Goal: Task Accomplishment & Management: Complete application form

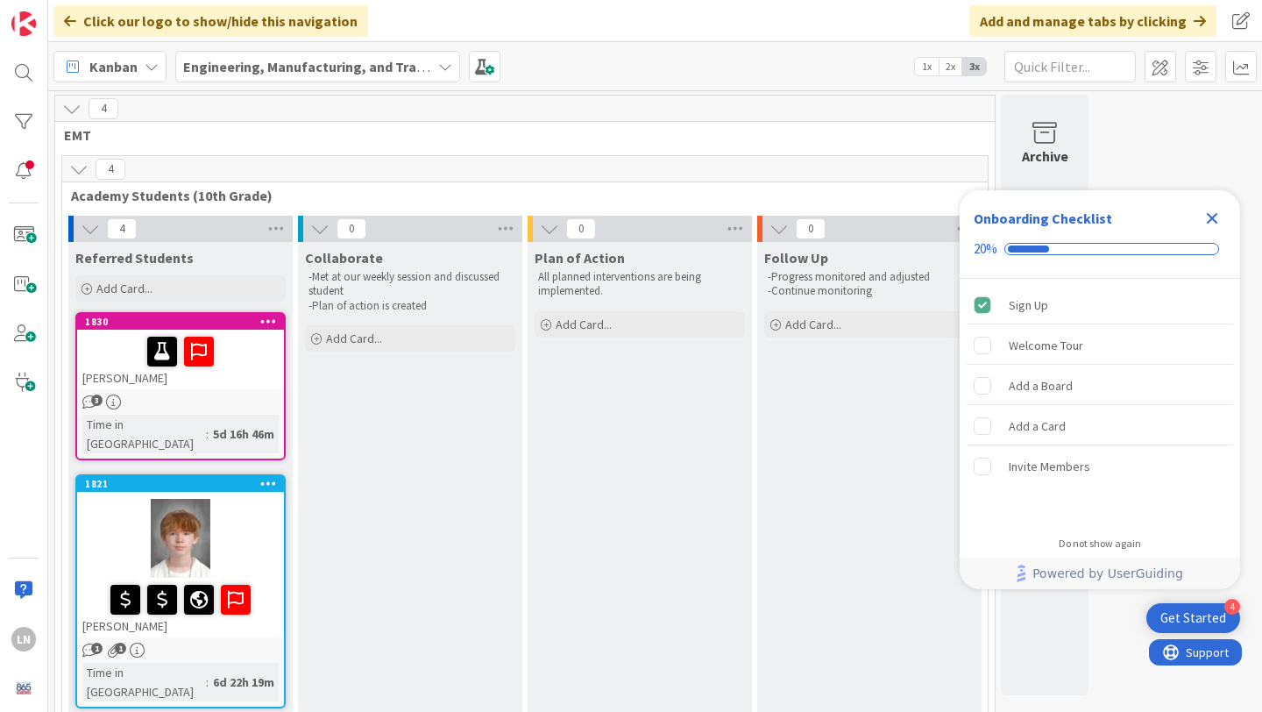
click at [1221, 215] on icon "Close Checklist" at bounding box center [1211, 218] width 21 height 21
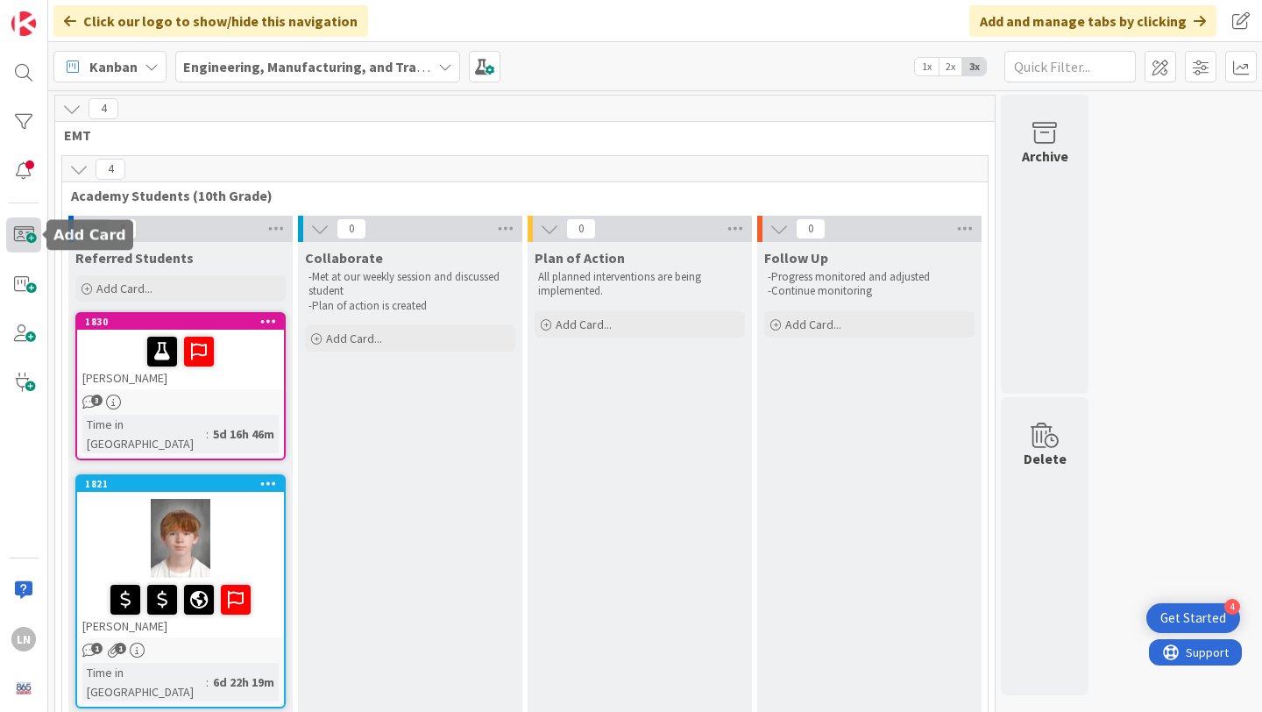
click at [20, 236] on span at bounding box center [23, 234] width 35 height 35
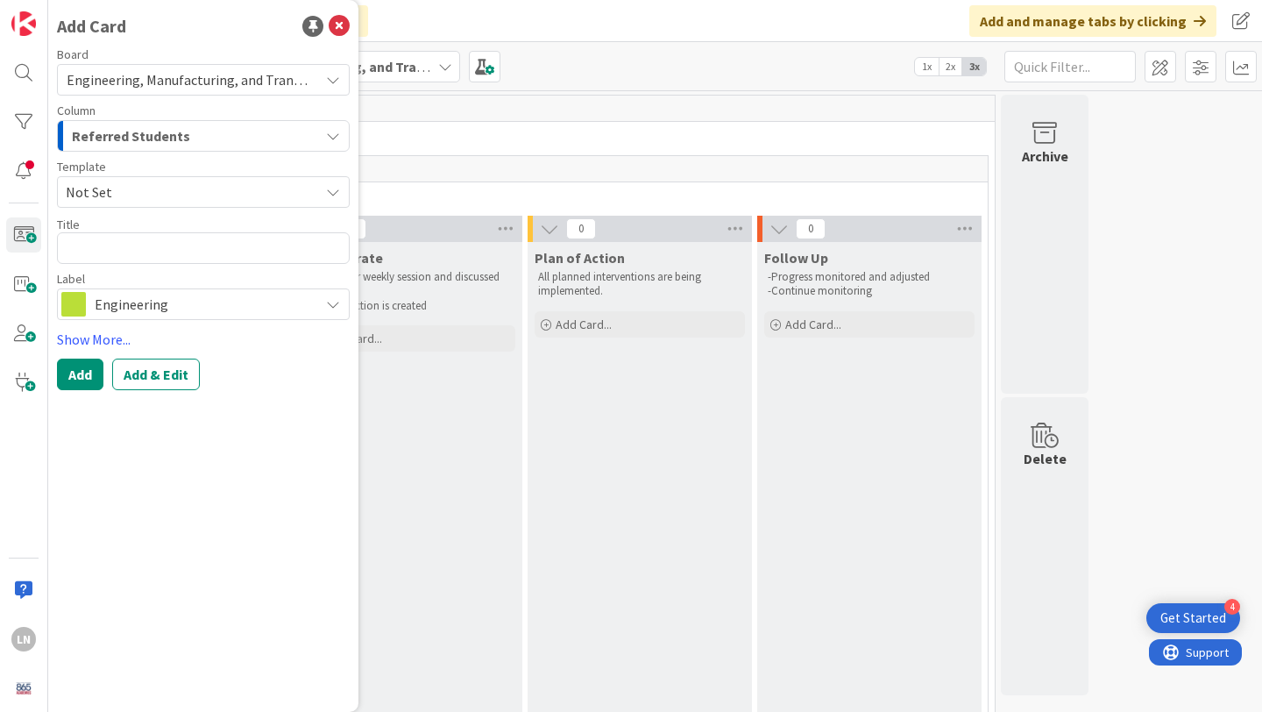
click at [202, 170] on div "Template" at bounding box center [203, 166] width 293 height 12
click at [202, 184] on span "Not Set" at bounding box center [186, 192] width 240 height 23
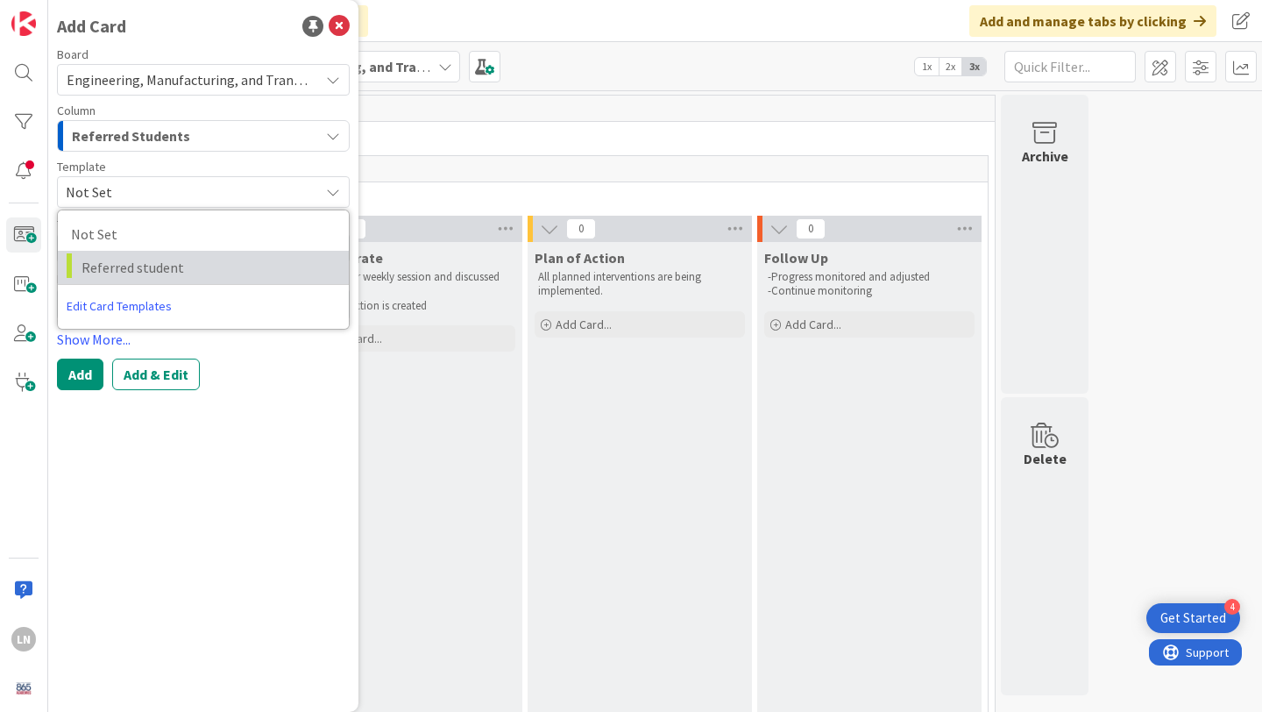
click at [186, 259] on span "Referred student" at bounding box center [209, 267] width 254 height 23
type textarea "x"
type textarea "Referred student"
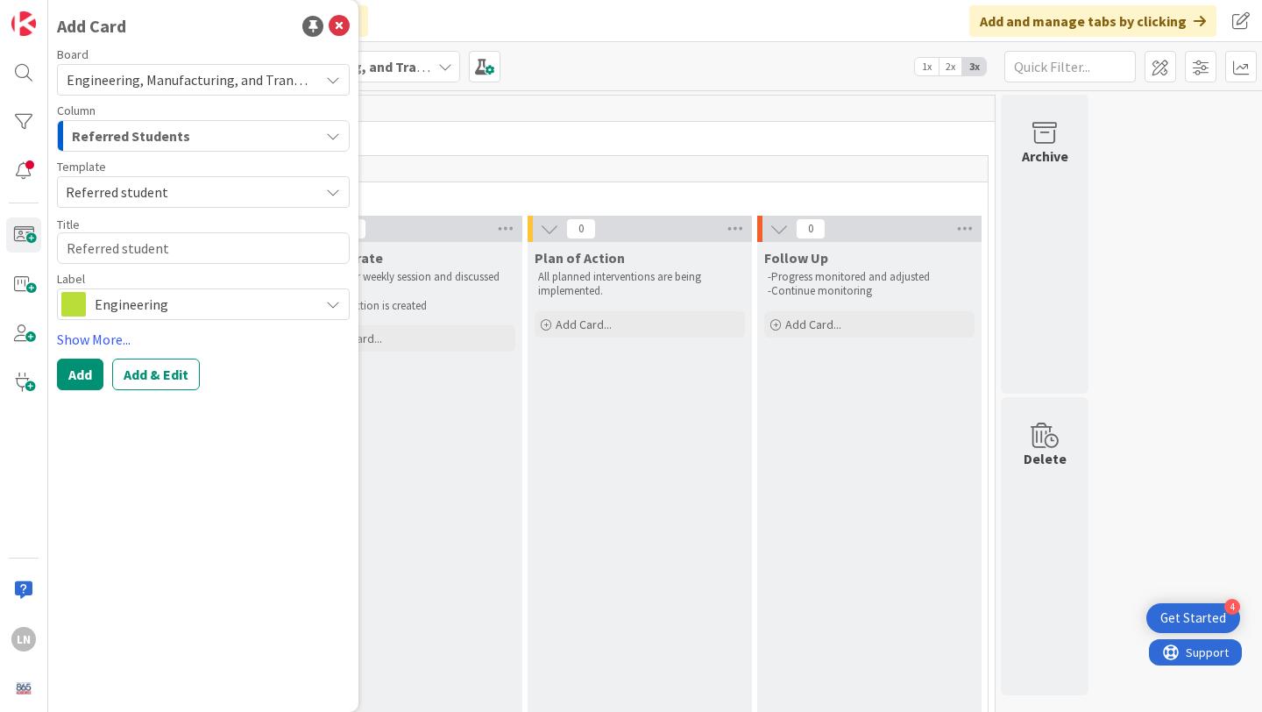
click at [167, 300] on span "Engineering" at bounding box center [203, 304] width 216 height 25
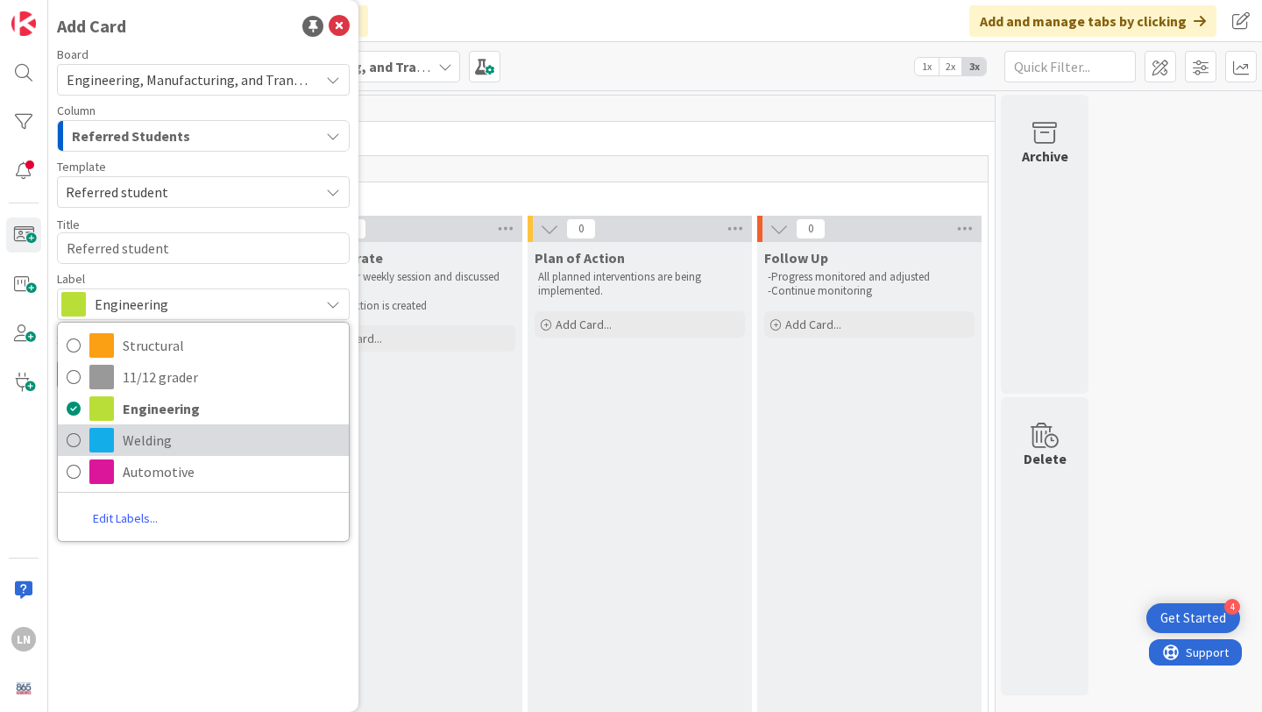
click at [175, 424] on link "Welding" at bounding box center [203, 440] width 291 height 32
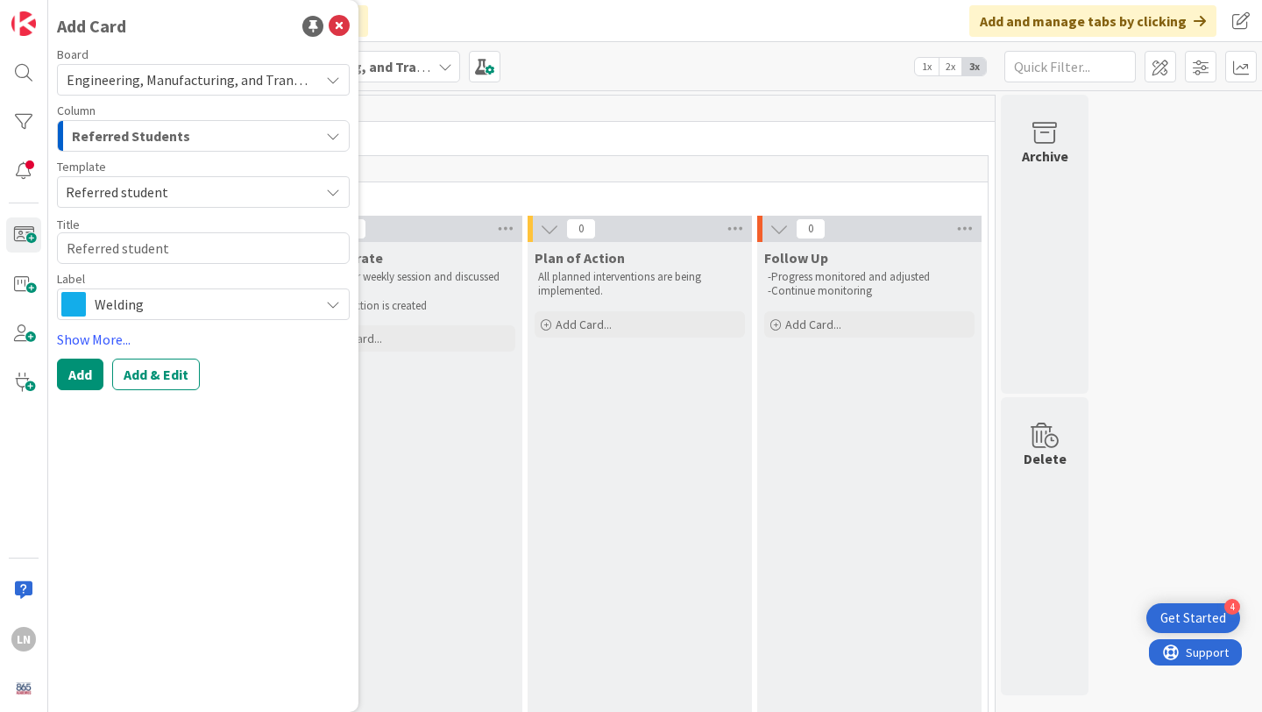
click at [175, 183] on span "Referred student" at bounding box center [186, 192] width 240 height 23
click at [161, 140] on span "Referred Students" at bounding box center [131, 135] width 118 height 23
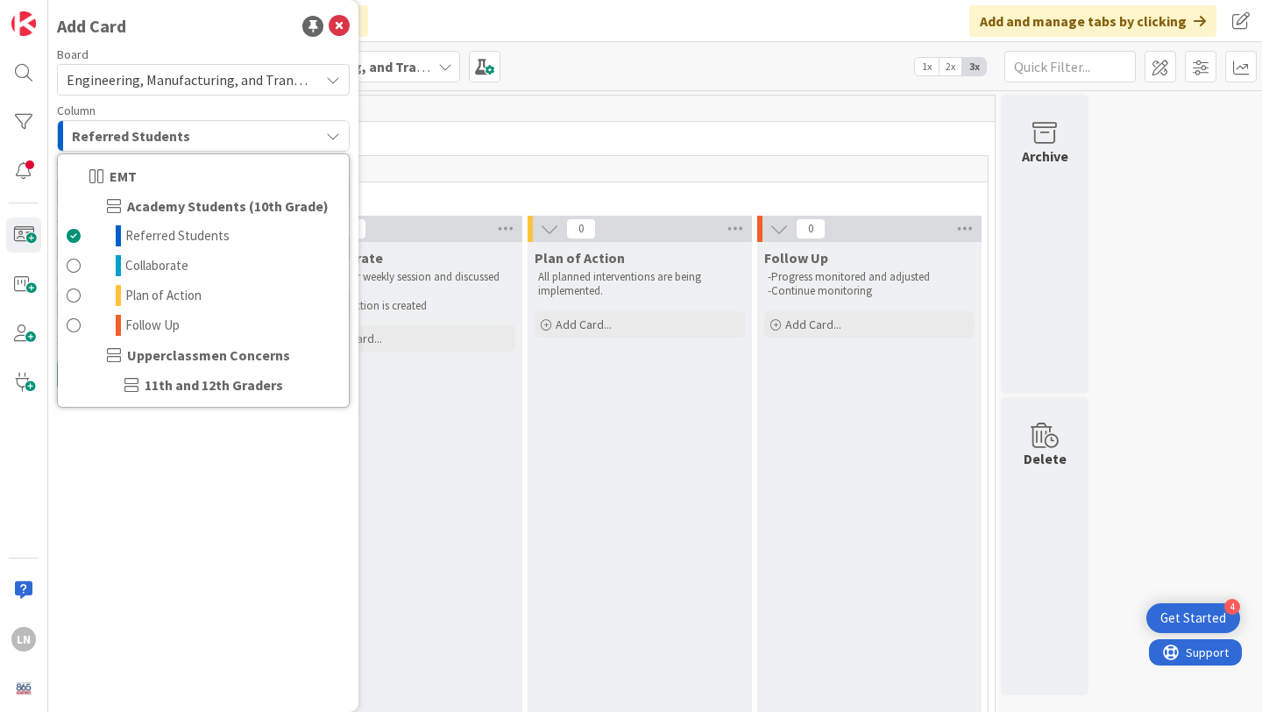
click at [150, 133] on span "Referred Students" at bounding box center [131, 135] width 118 height 23
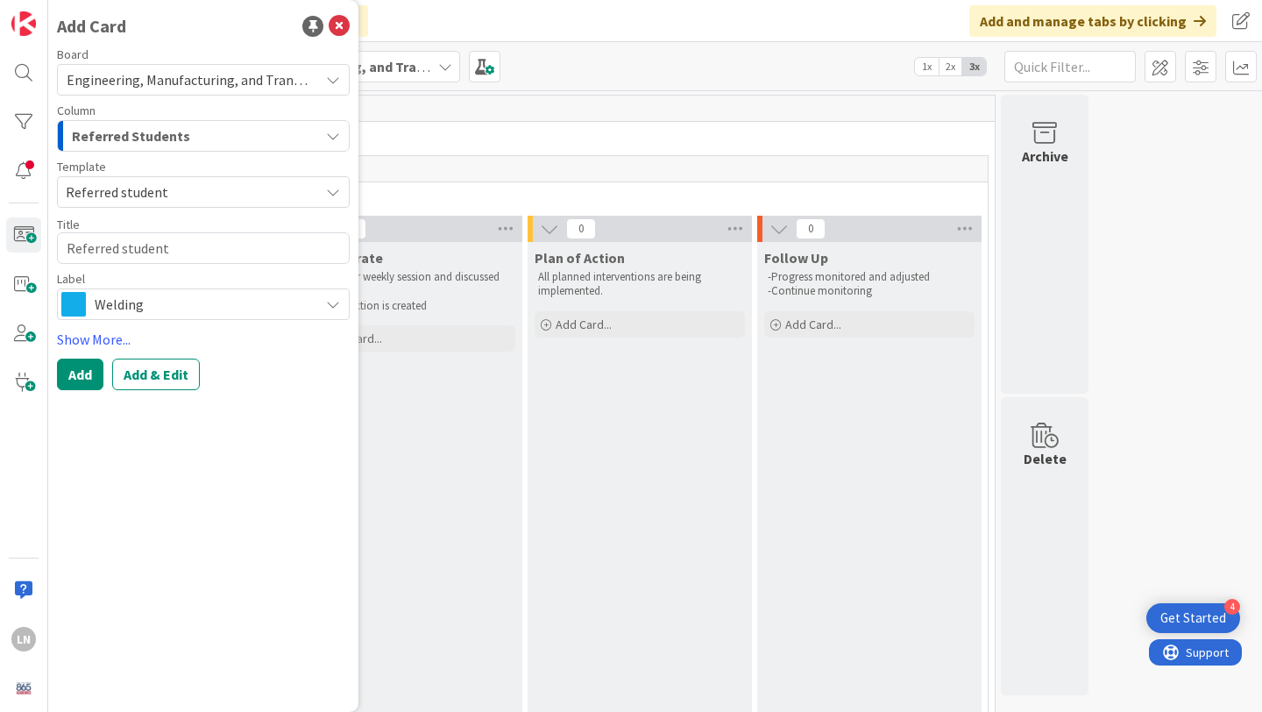
click at [150, 133] on span "Referred Students" at bounding box center [131, 135] width 118 height 23
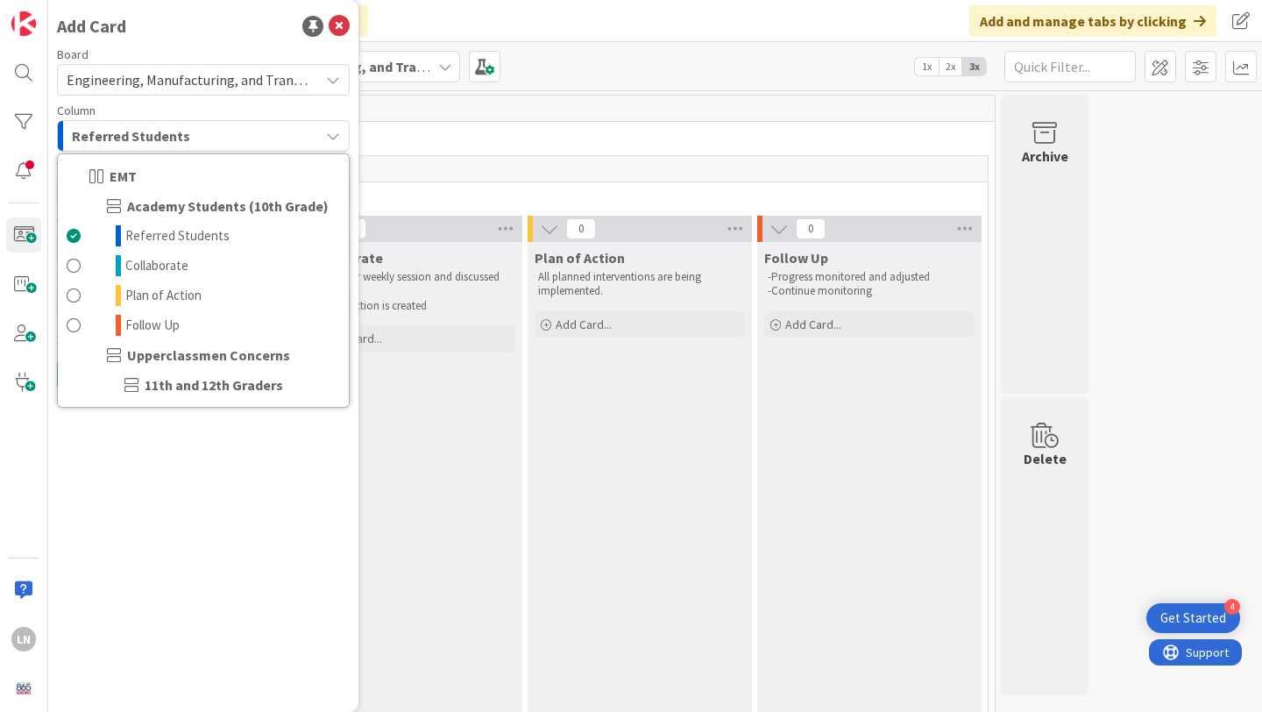
click at [188, 383] on span "11th and 12th Graders" at bounding box center [214, 384] width 138 height 21
click at [190, 133] on div "Referred Students" at bounding box center [193, 136] width 252 height 28
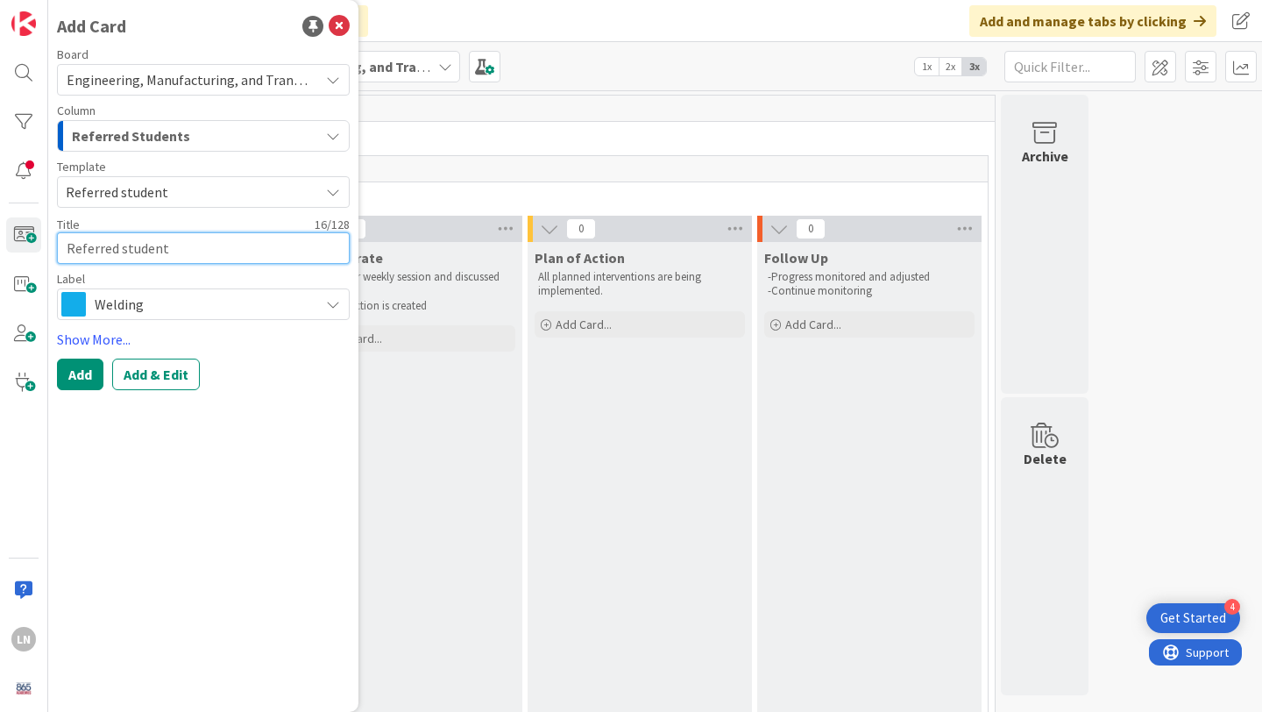
click at [147, 258] on textarea "Referred student" at bounding box center [203, 248] width 293 height 32
click at [174, 253] on textarea "Referred student" at bounding box center [203, 248] width 293 height 32
type textarea "x"
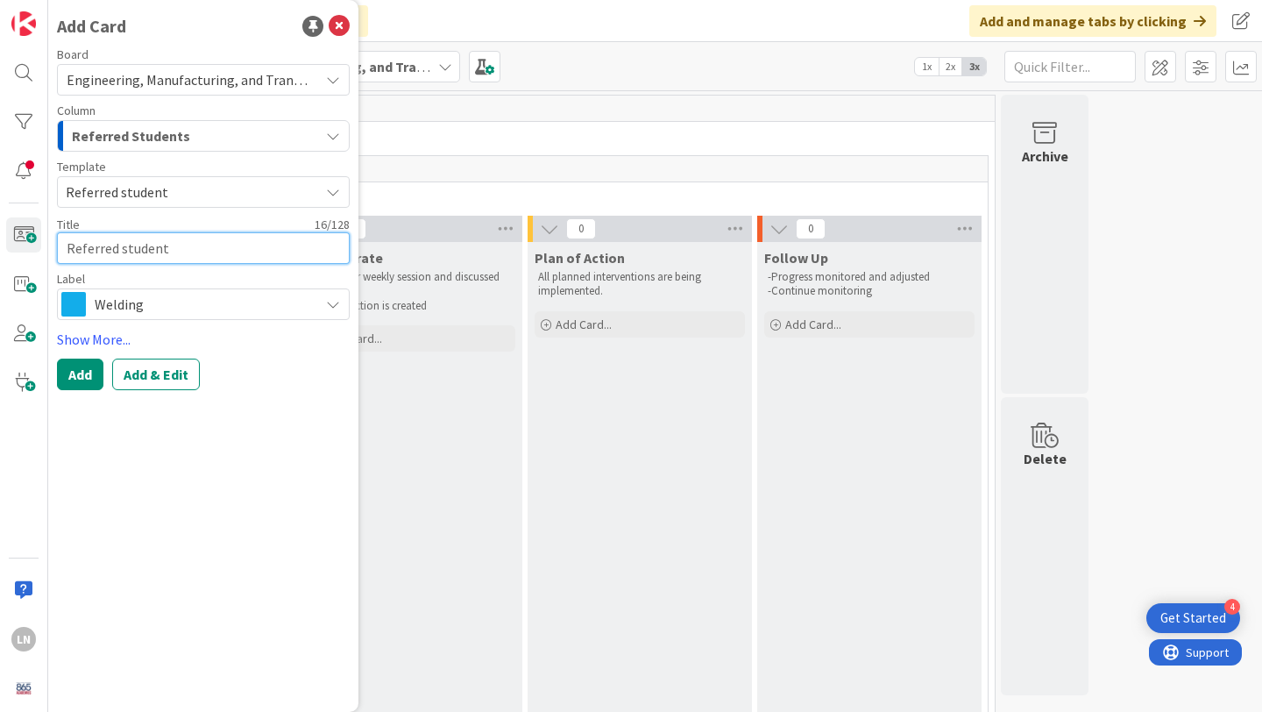
type textarea "C"
type textarea "x"
type textarea "Ch"
type textarea "x"
type textarea "Chi"
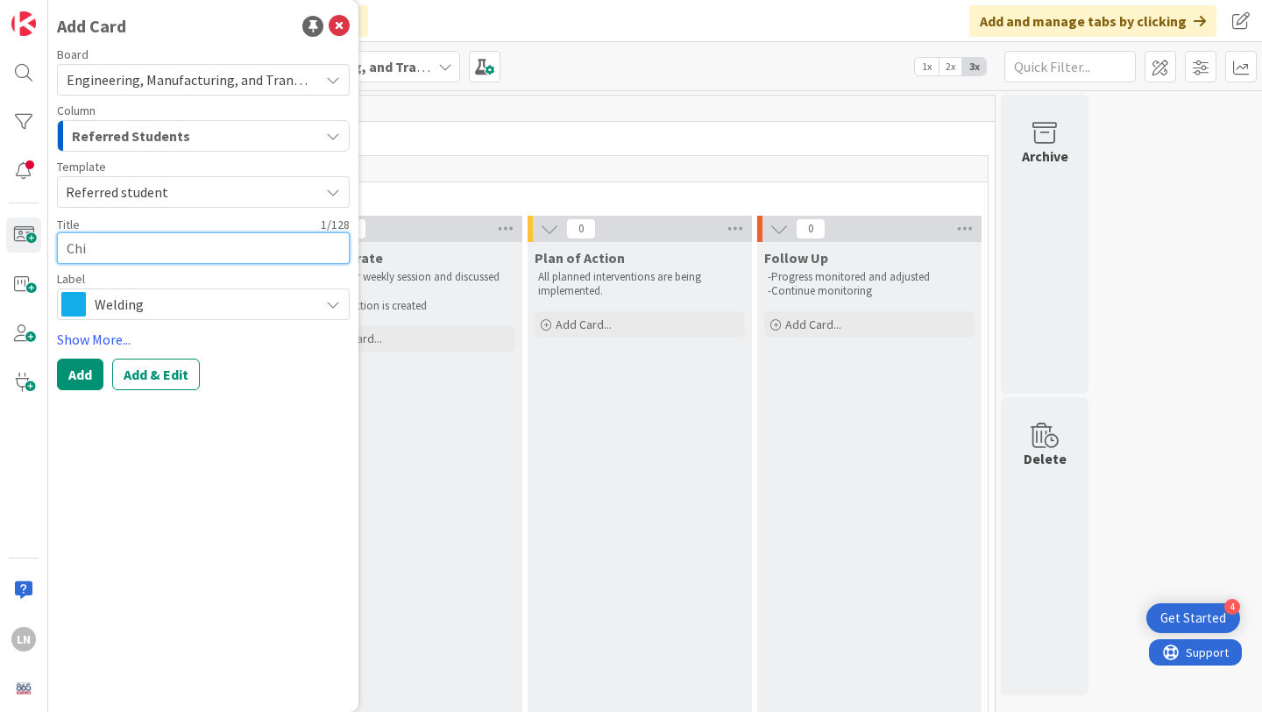
type textarea "x"
type textarea "Chir"
type textarea "x"
type textarea "Chi"
type textarea "x"
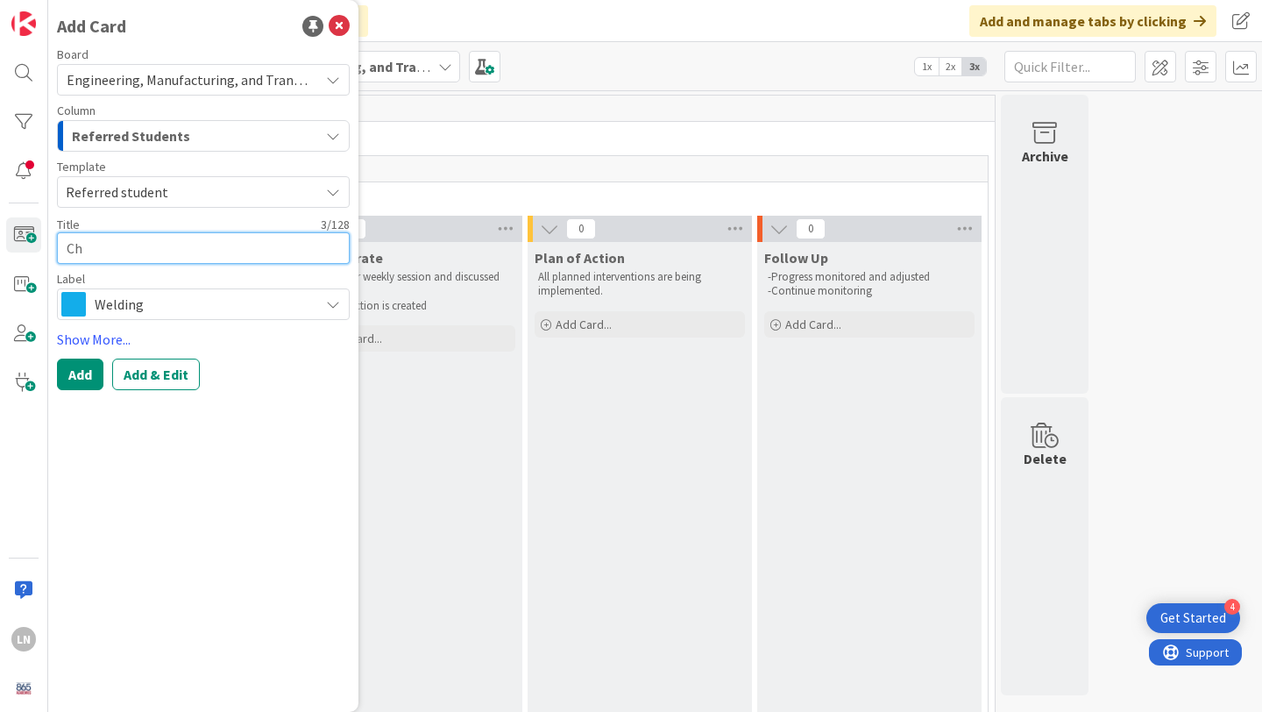
type textarea "Chr"
type textarea "x"
type textarea "[PERSON_NAME]"
type textarea "x"
type textarea "[DEMOGRAPHIC_DATA]"
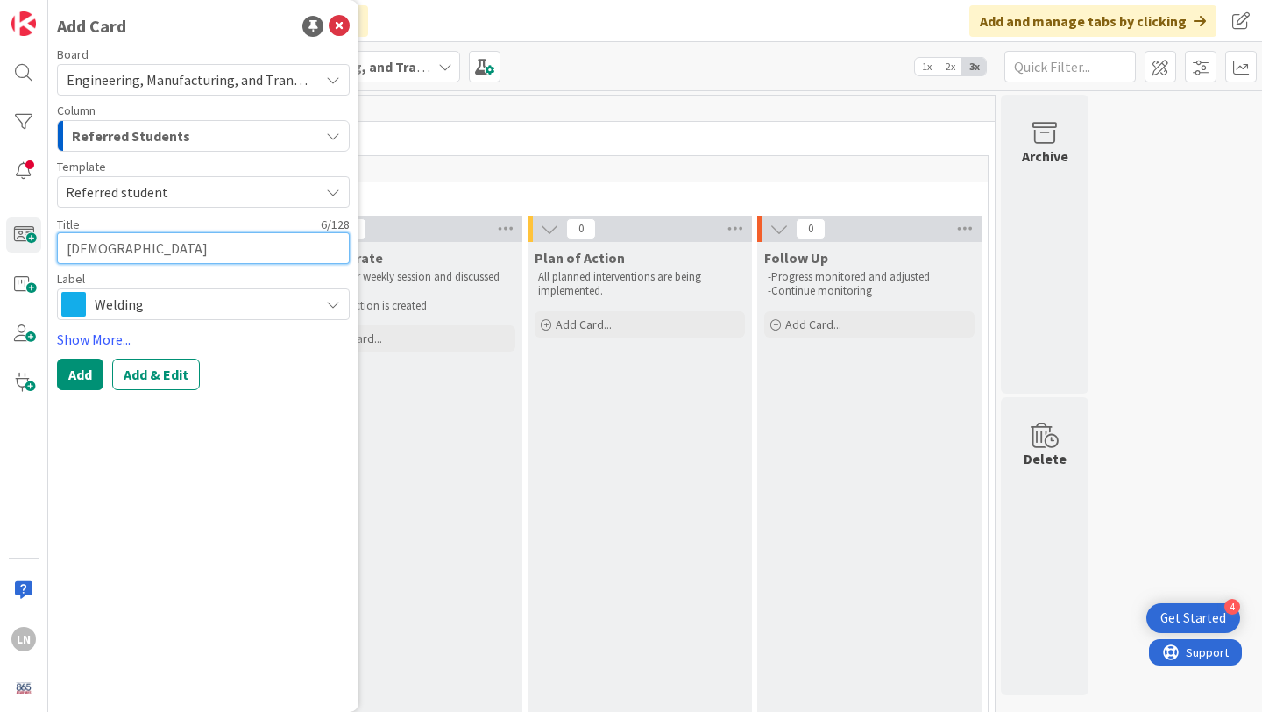
type textarea "x"
type textarea "Christo"
type textarea "x"
type textarea "[PERSON_NAME]"
type textarea "x"
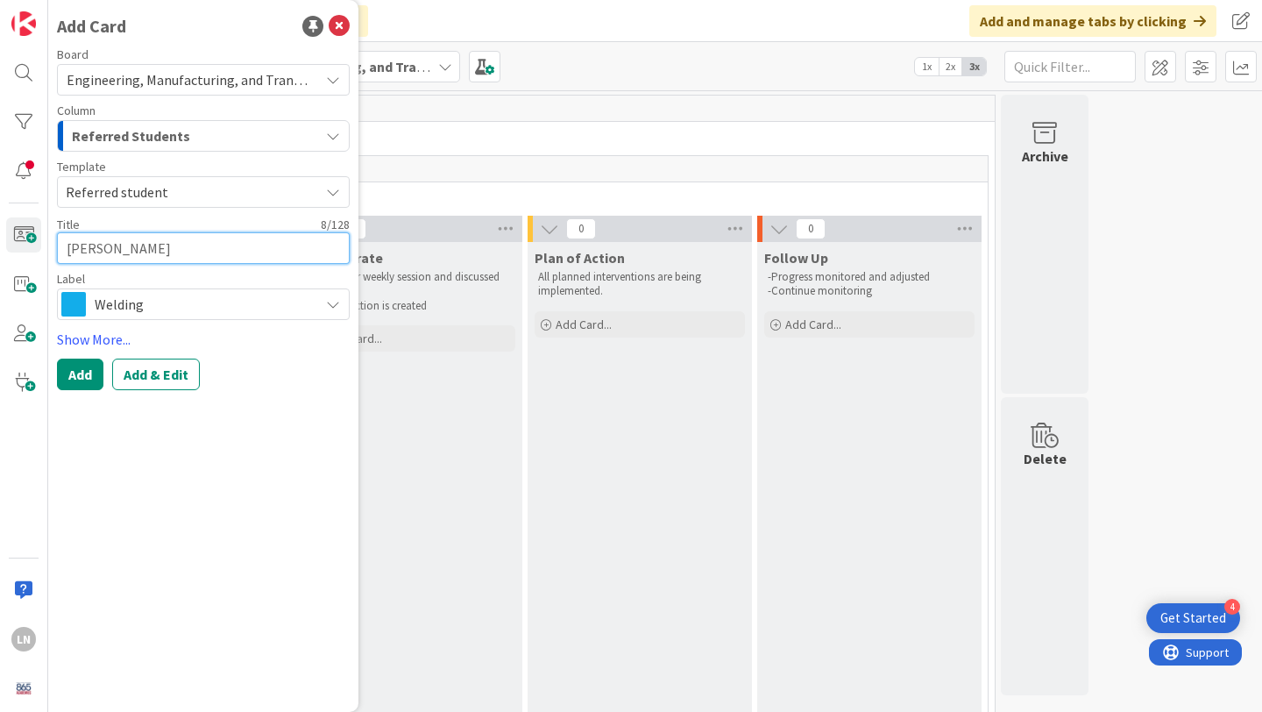
type textarea "Christo"
type textarea "x"
type textarea "[DEMOGRAPHIC_DATA]"
type textarea "x"
type textarea "[PERSON_NAME]"
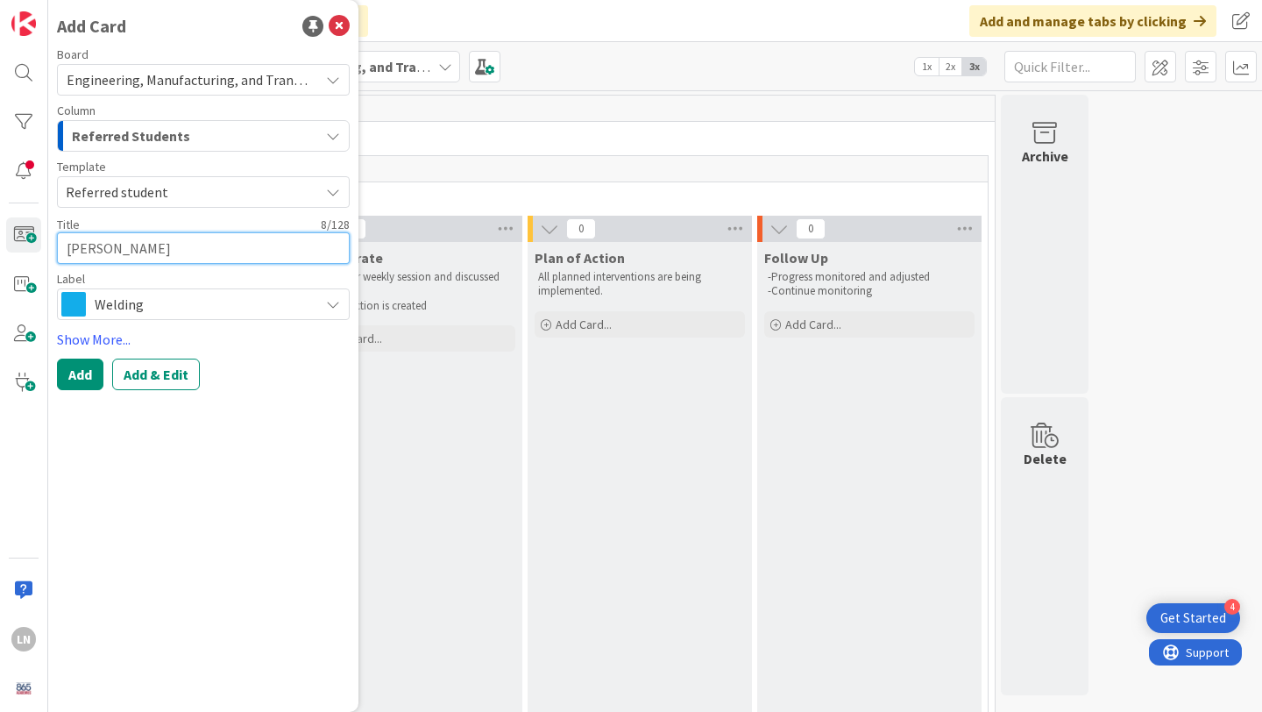
type textarea "x"
type textarea "[PERSON_NAME]"
type textarea "x"
type textarea "[PERSON_NAME]"
type textarea "x"
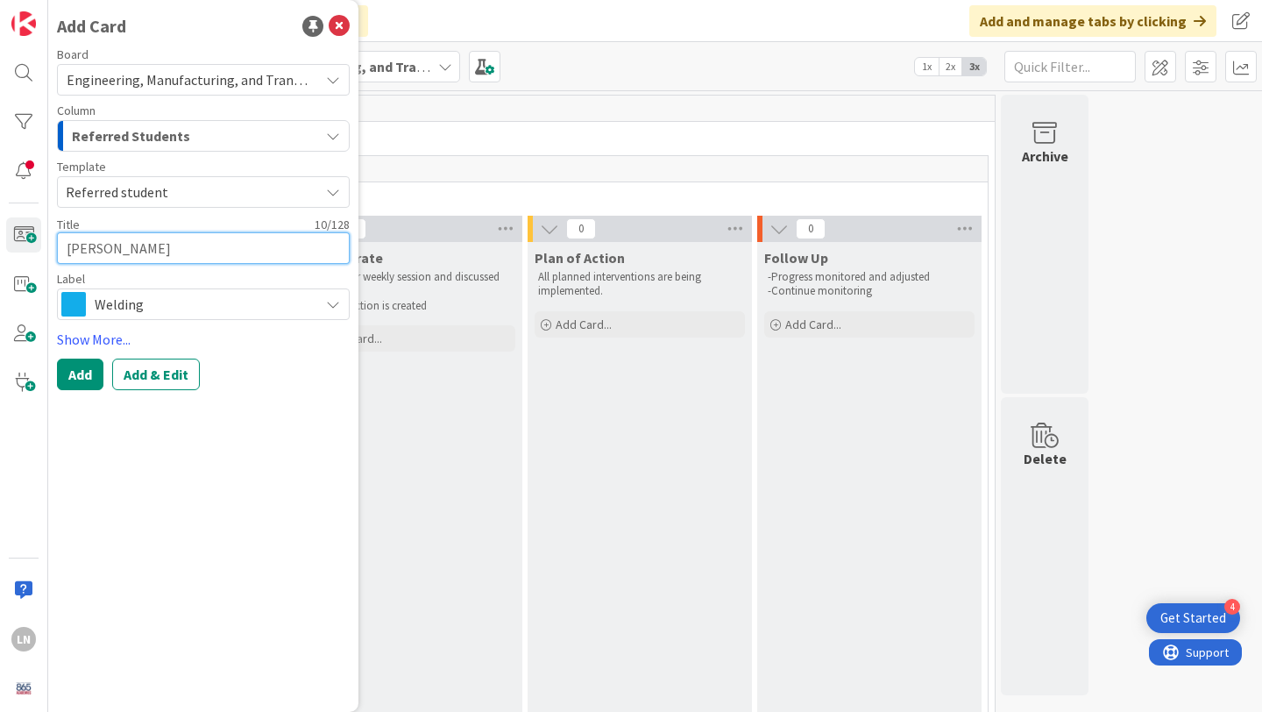
type textarea "[PERSON_NAME]"
type textarea "x"
type textarea "[PERSON_NAME]"
type textarea "x"
type textarea "[PERSON_NAME]"
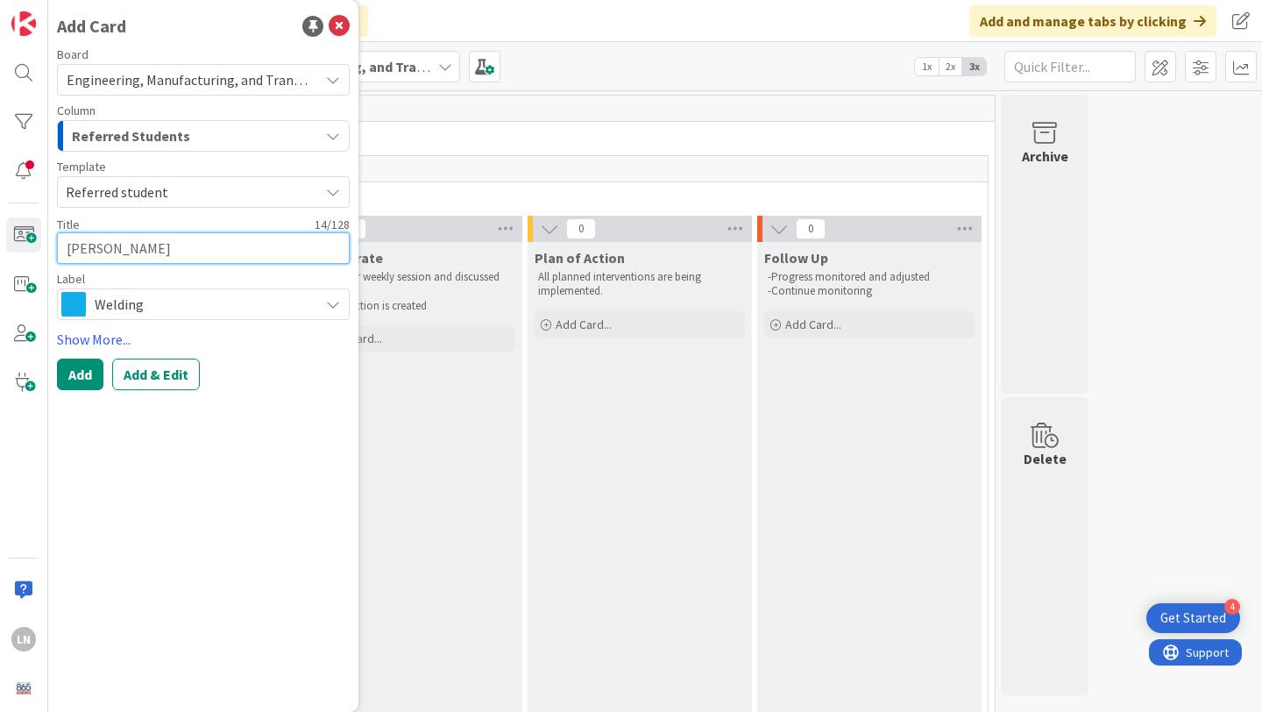
type textarea "x"
type textarea "[PERSON_NAME]"
type textarea "x"
type textarea "[PERSON_NAME]"
type textarea "x"
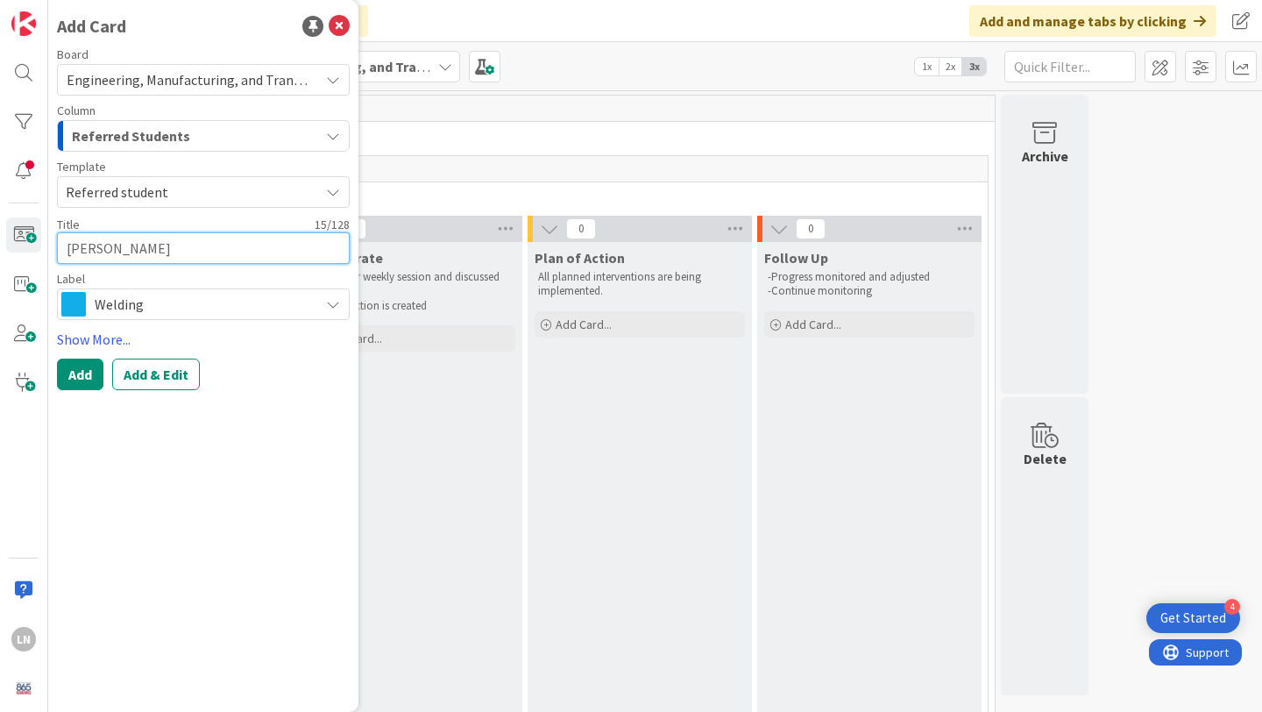
type textarea "[PERSON_NAME]"
type textarea "x"
type textarea "[PERSON_NAME]"
type textarea "x"
type textarea "[PERSON_NAME]"
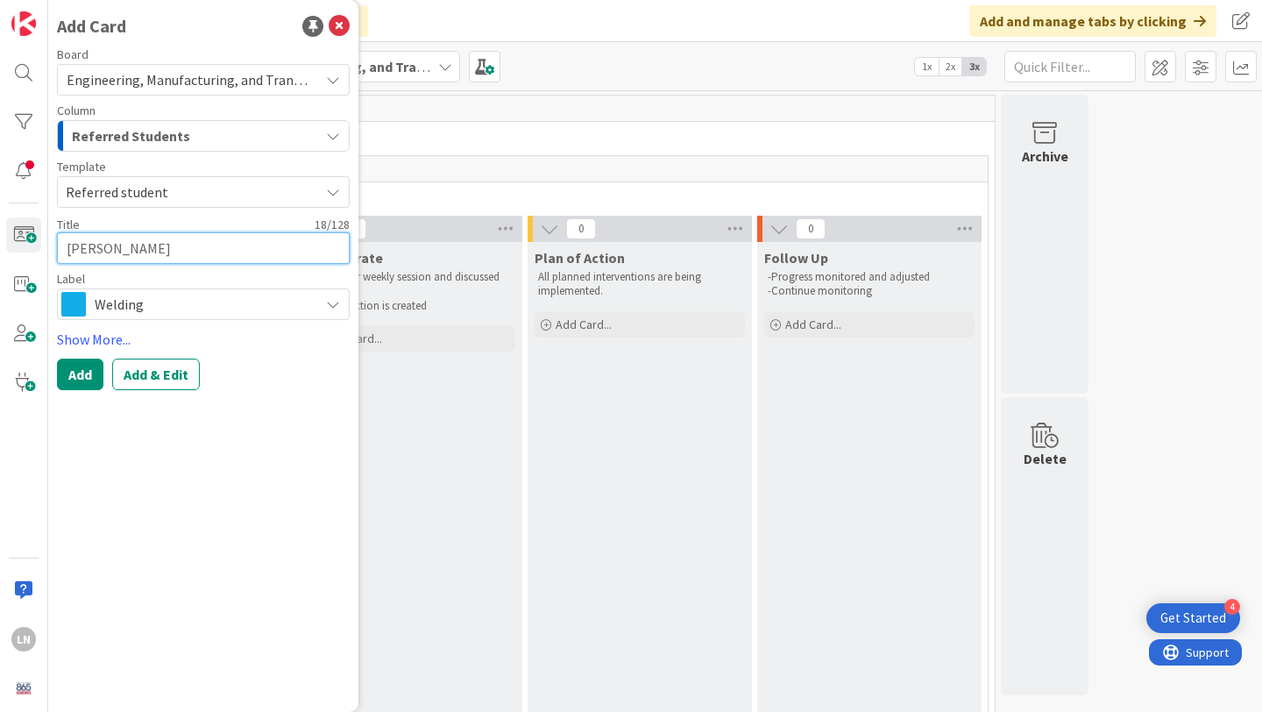
type textarea "x"
type textarea "[PERSON_NAME]"
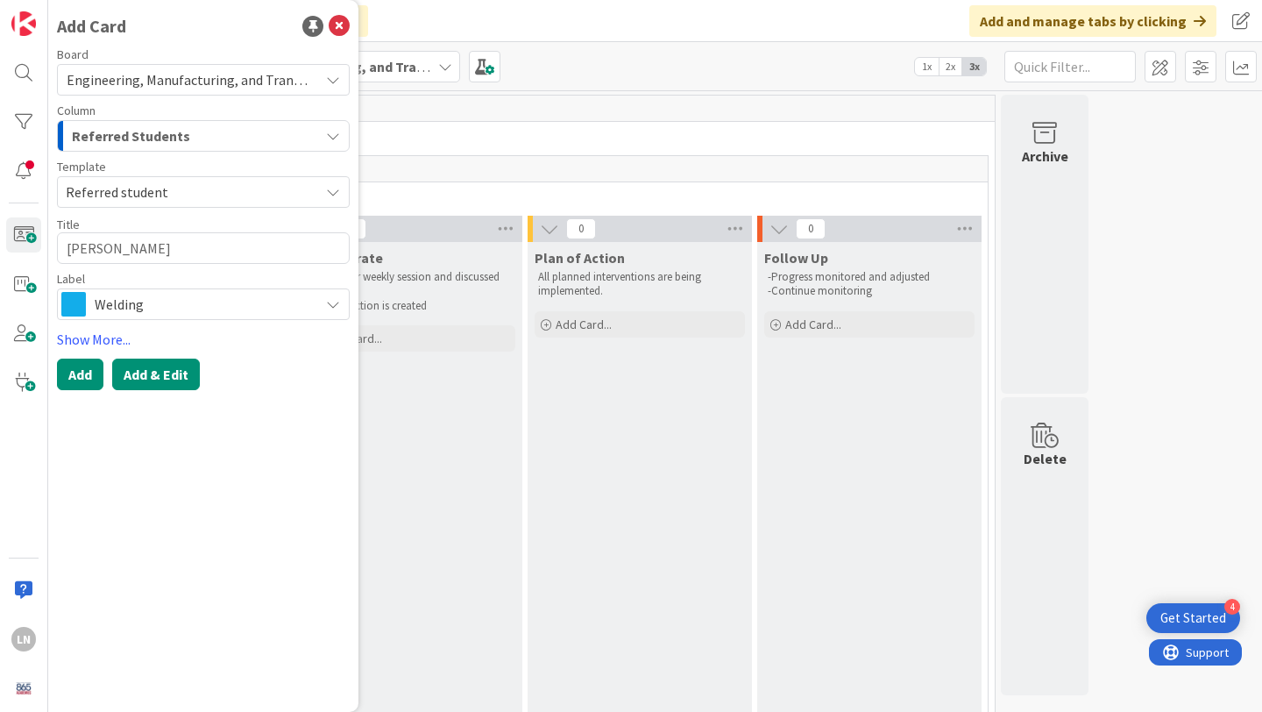
click at [167, 383] on button "Add & Edit" at bounding box center [156, 374] width 88 height 32
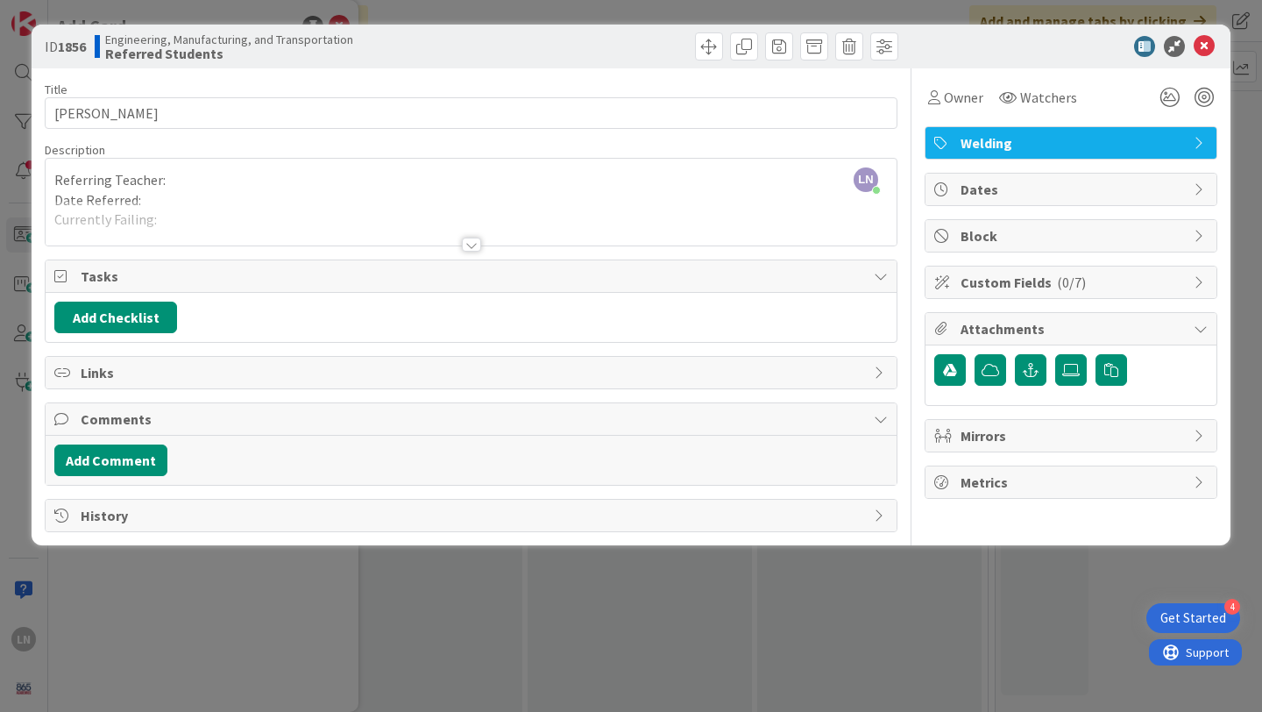
click at [230, 185] on div "LN [PERSON_NAME] just joined Referring Teacher: Date Referred: Currently Failin…" at bounding box center [471, 202] width 851 height 87
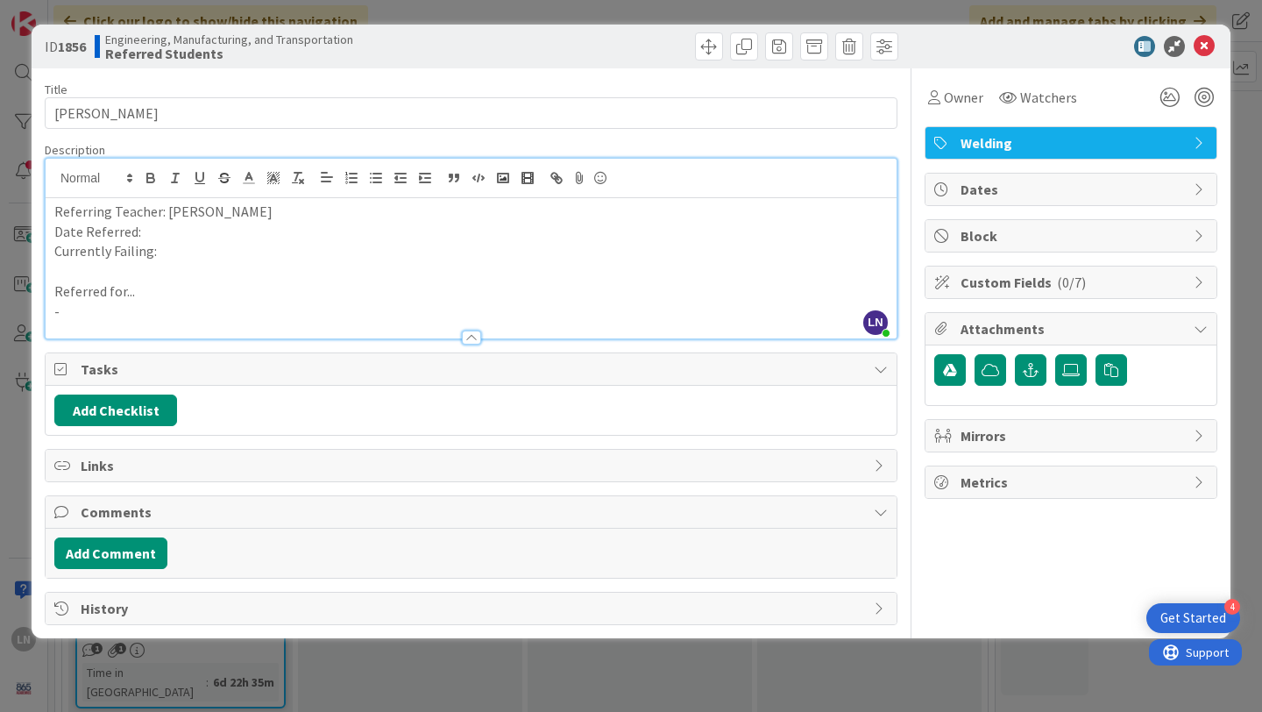
click at [179, 237] on p "Date Referred:" at bounding box center [470, 232] width 833 height 20
click at [213, 260] on p "Currently Failing:" at bounding box center [470, 251] width 833 height 20
click at [247, 301] on p "-" at bounding box center [470, 311] width 833 height 20
click at [163, 308] on p "-" at bounding box center [470, 311] width 833 height 20
